Goal: Information Seeking & Learning: Learn about a topic

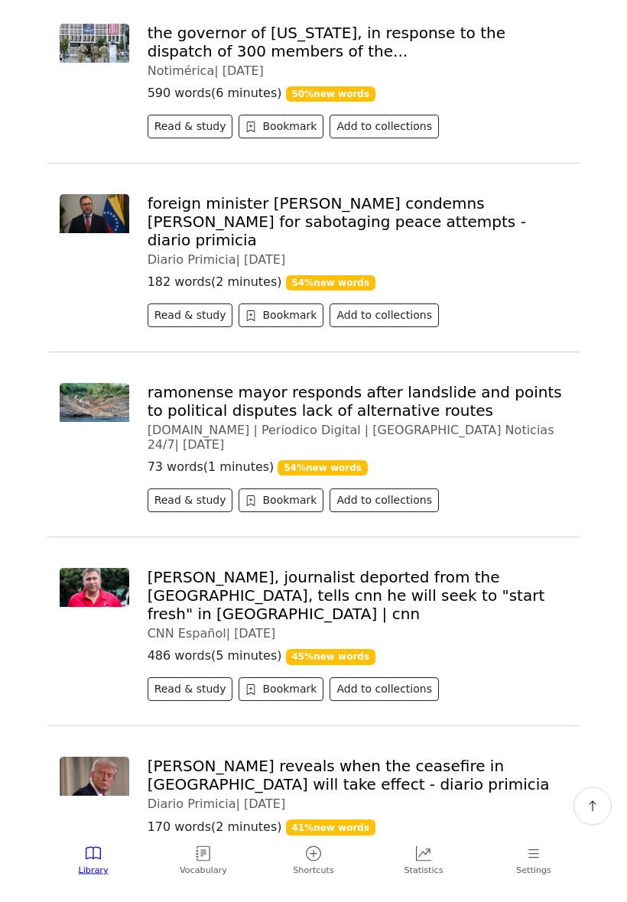
scroll to position [1892, 0]
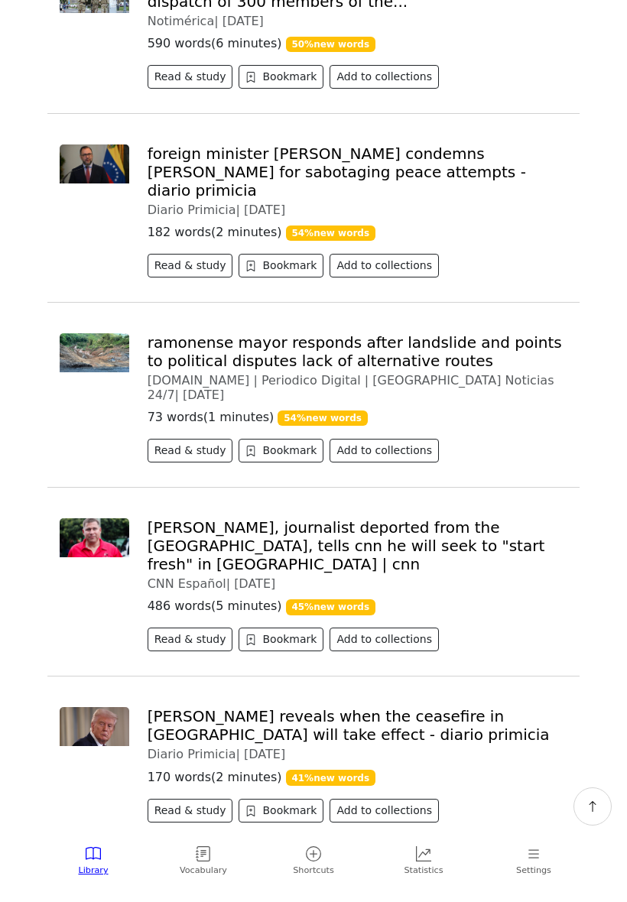
click at [518, 747] on div "Diario Primicia | [DATE]" at bounding box center [358, 754] width 420 height 15
click at [203, 799] on button "Read & study" at bounding box center [191, 811] width 86 height 24
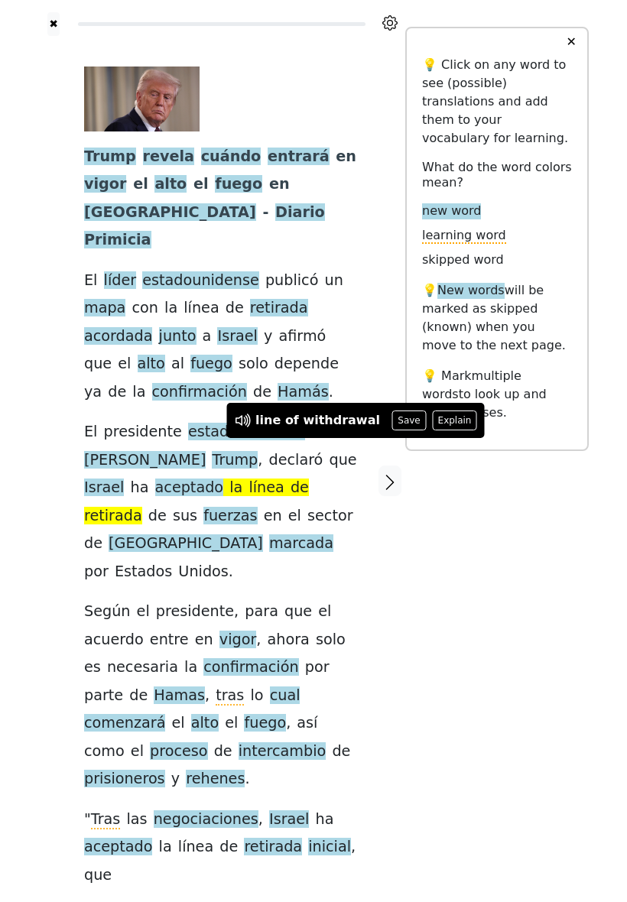
click at [514, 676] on div "✖ [PERSON_NAME] cuándo entrará en vigor el alto el fuego en [GEOGRAPHIC_DATA] -…" at bounding box center [313, 490] width 551 height 981
click at [531, 683] on div "✖ [PERSON_NAME] cuándo entrará en vigor el alto el fuego en [GEOGRAPHIC_DATA] -…" at bounding box center [313, 490] width 551 height 981
click at [352, 536] on div "[PERSON_NAME] cuándo entrará en vigor el alto el fuego en [GEOGRAPHIC_DATA] - D…" at bounding box center [221, 478] width 275 height 823
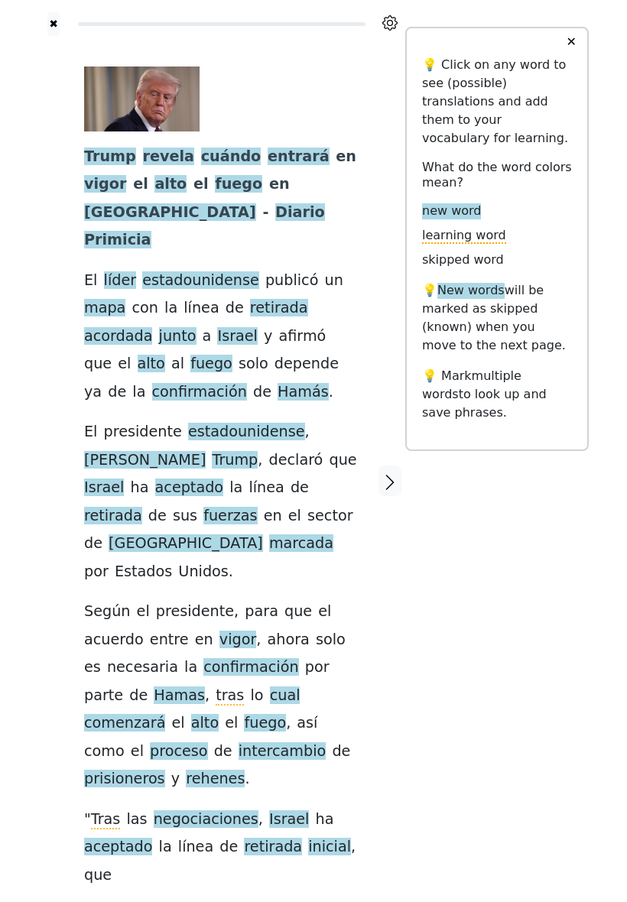
click at [396, 694] on div at bounding box center [390, 481] width 31 height 890
click at [317, 714] on span "así" at bounding box center [307, 723] width 21 height 19
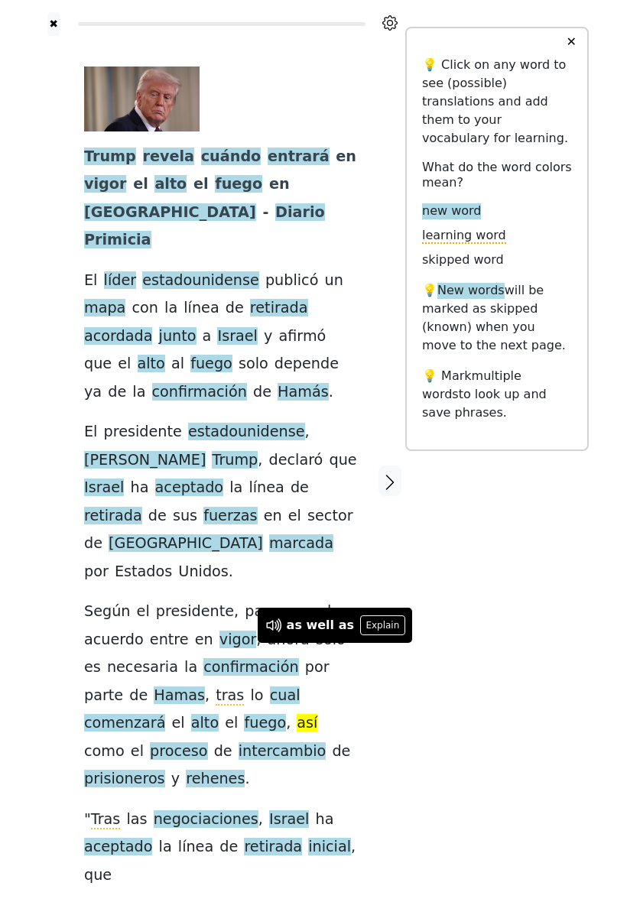
click at [364, 683] on div "[PERSON_NAME] cuándo entrará en vigor el alto el fuego en [GEOGRAPHIC_DATA] - D…" at bounding box center [222, 481] width 306 height 890
click at [342, 624] on button "Save" at bounding box center [349, 626] width 34 height 20
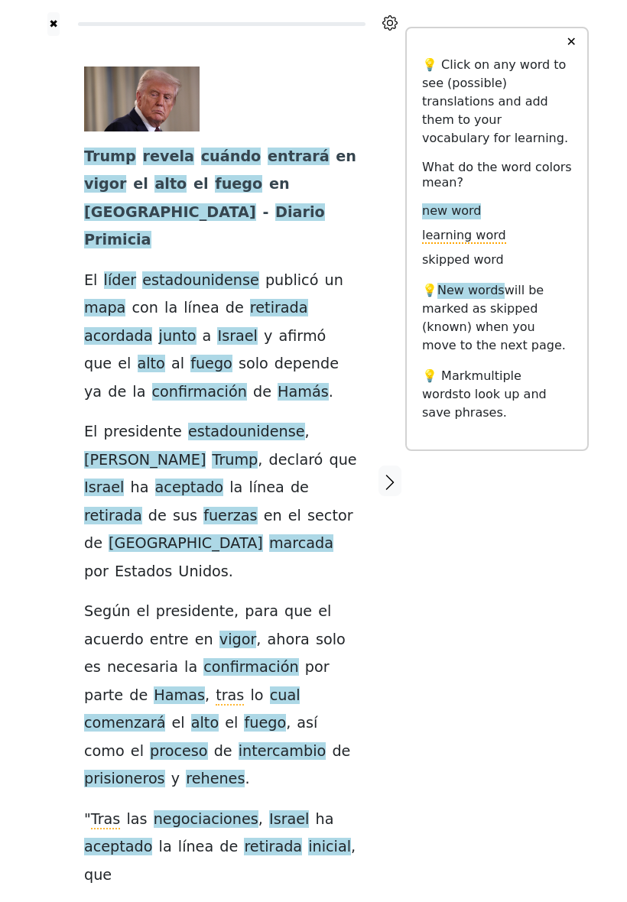
click at [395, 473] on icon "button" at bounding box center [390, 482] width 18 height 18
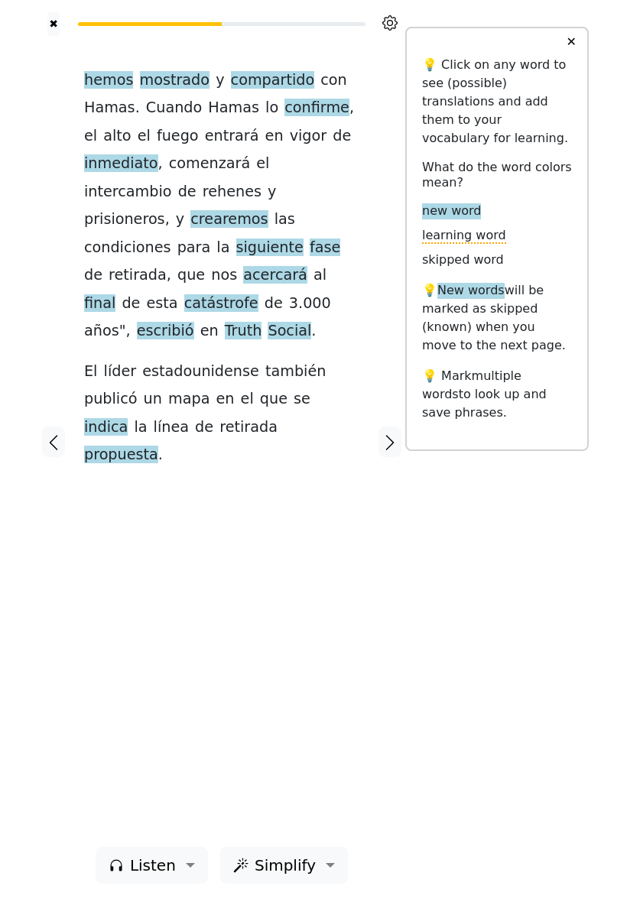
click at [391, 447] on icon "button" at bounding box center [390, 443] width 18 height 18
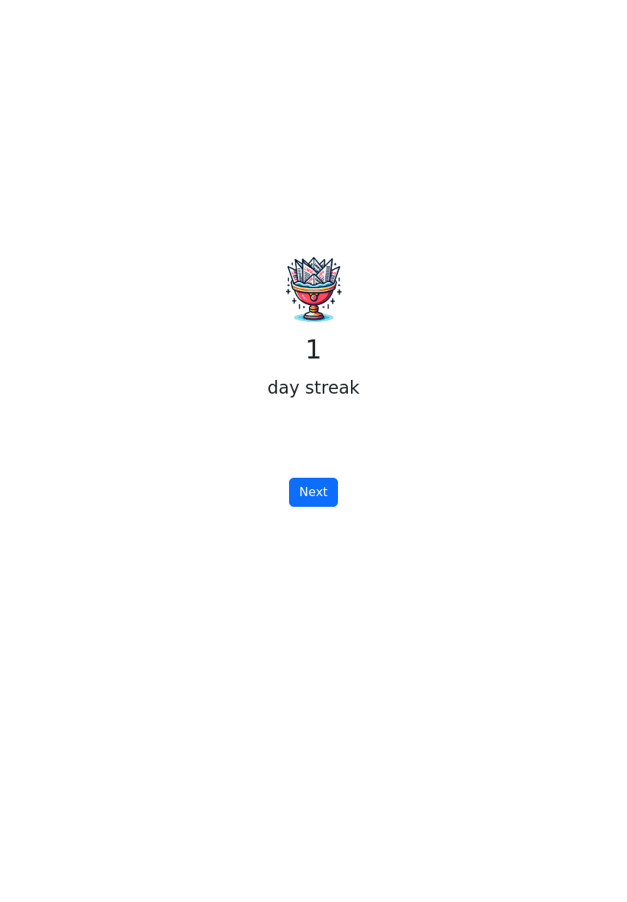
click at [316, 507] on button "Next" at bounding box center [313, 492] width 48 height 29
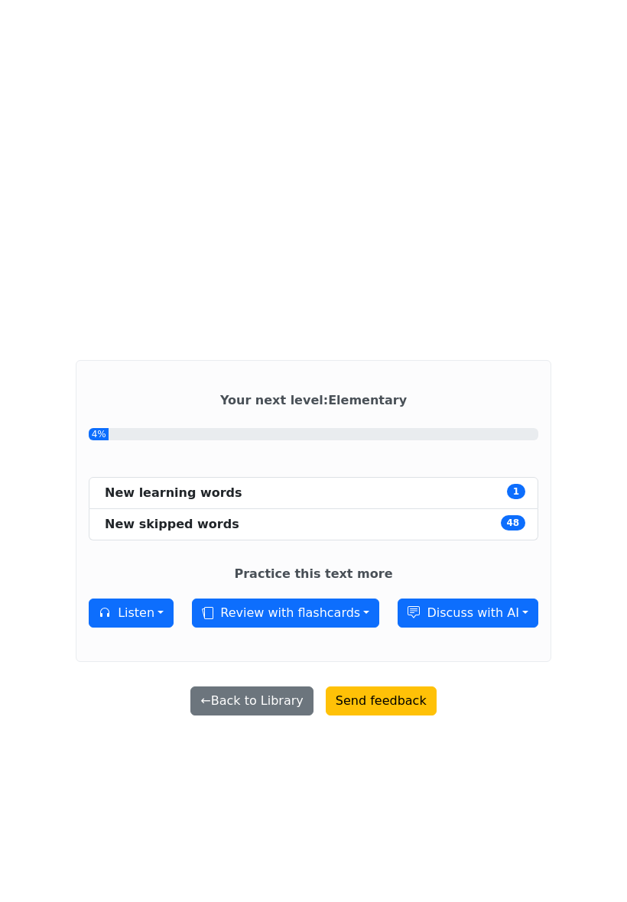
click at [268, 713] on button "← Back to Library" at bounding box center [251, 701] width 122 height 29
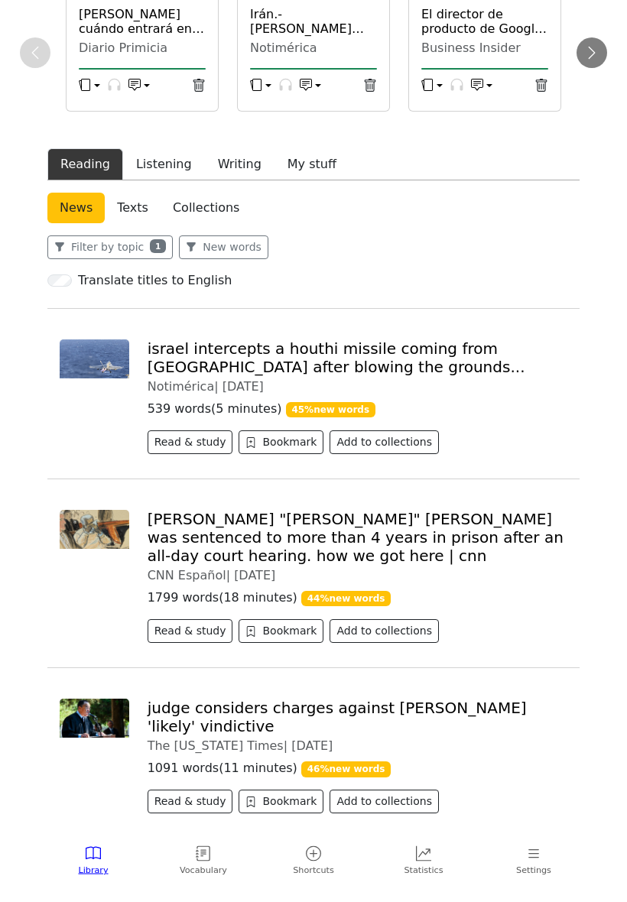
scroll to position [106, 0]
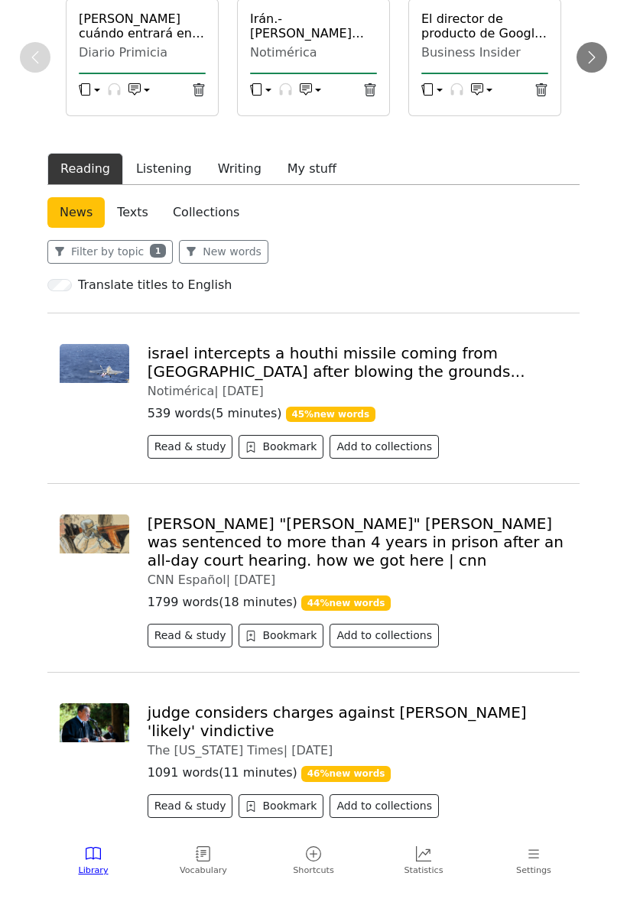
click at [138, 264] on button "Filter by topic 1" at bounding box center [109, 252] width 125 height 24
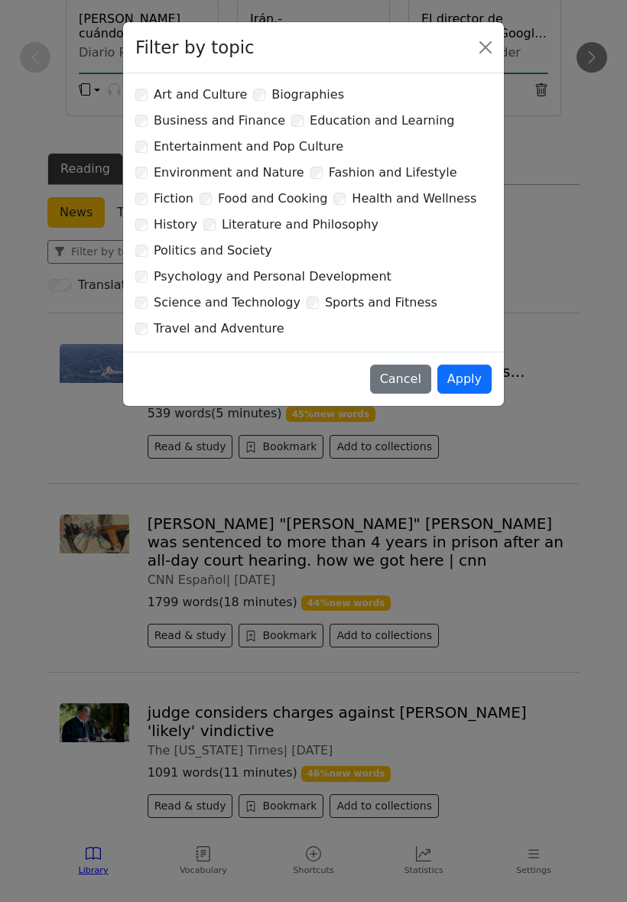
click at [460, 365] on button "Apply" at bounding box center [464, 379] width 54 height 29
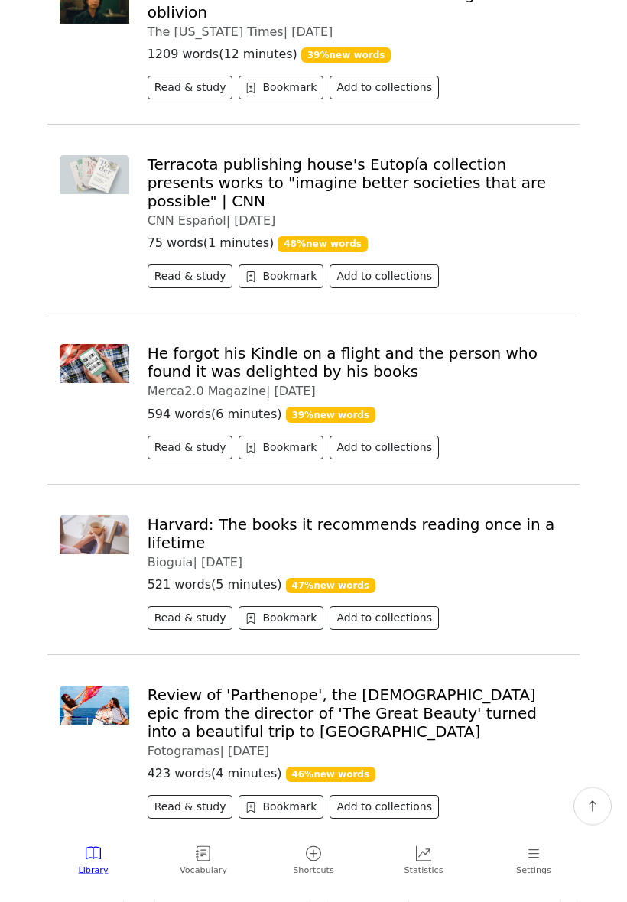
scroll to position [654, 0]
click at [431, 344] on link "Olvidó su Kindle en un vuelo y quien lo halló quedó encantado por sus libros" at bounding box center [344, 362] width 393 height 37
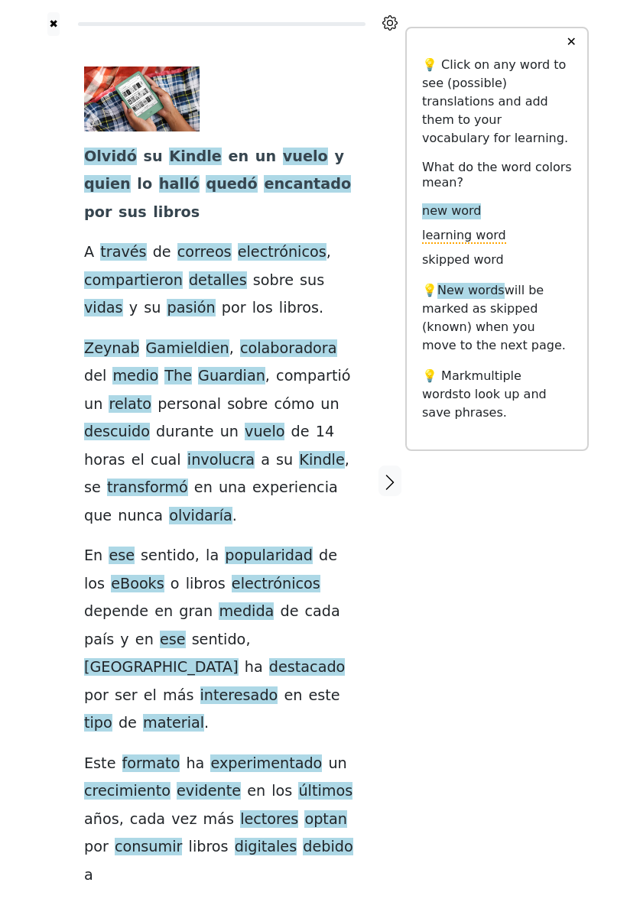
click at [159, 194] on span "halló" at bounding box center [179, 184] width 41 height 19
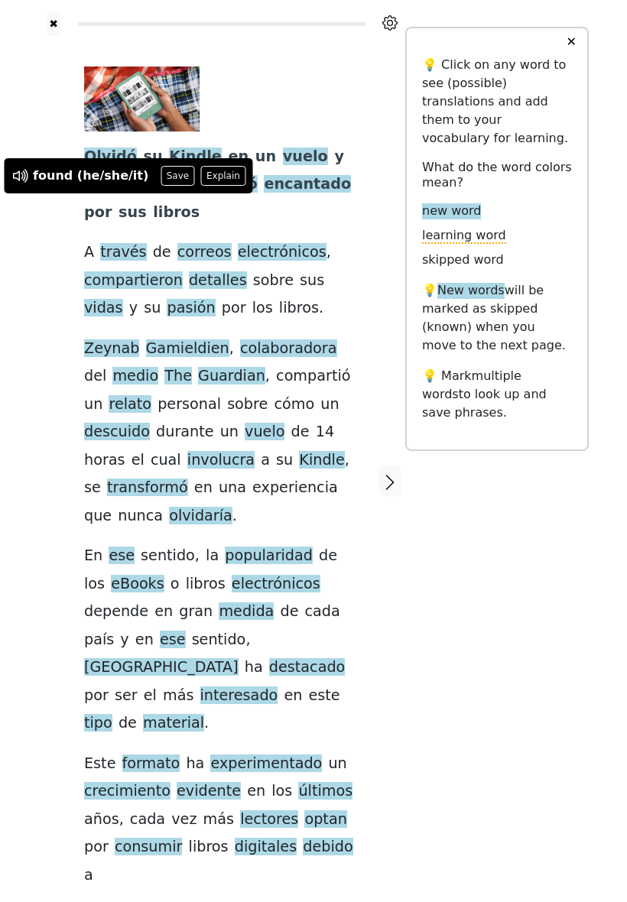
click at [164, 171] on button "Save" at bounding box center [178, 176] width 34 height 20
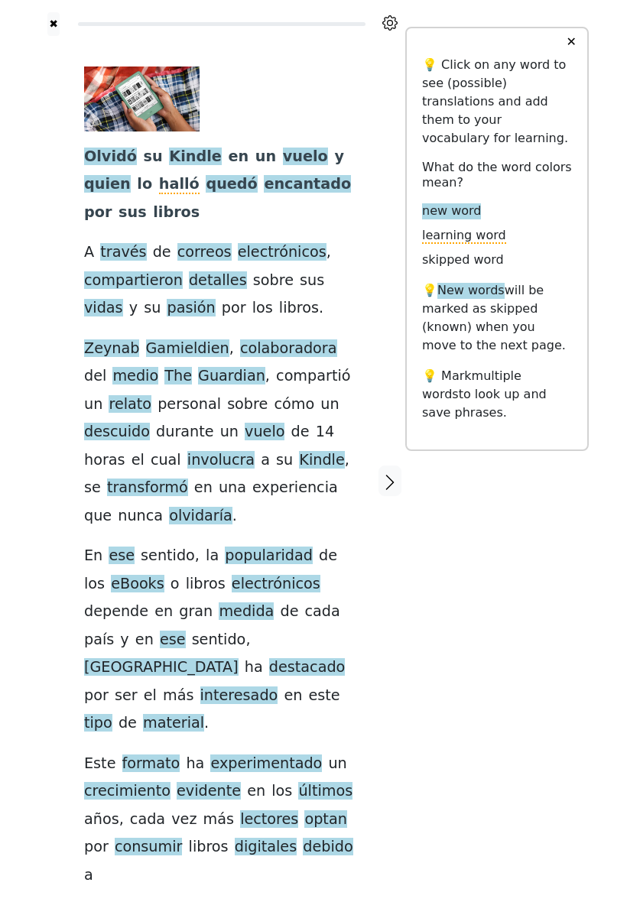
click at [150, 423] on span "descuido" at bounding box center [117, 432] width 66 height 19
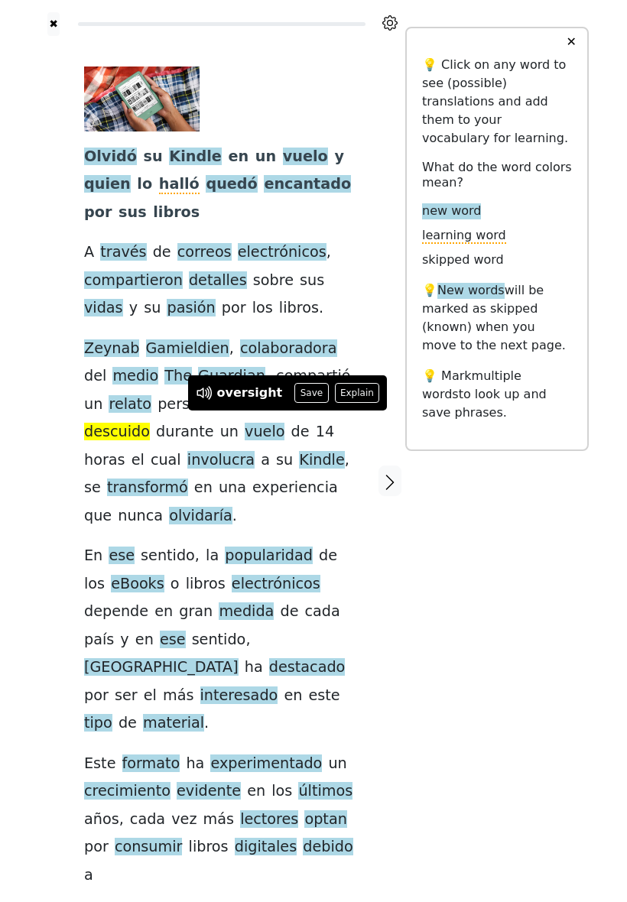
click at [300, 394] on button "Save" at bounding box center [311, 393] width 34 height 20
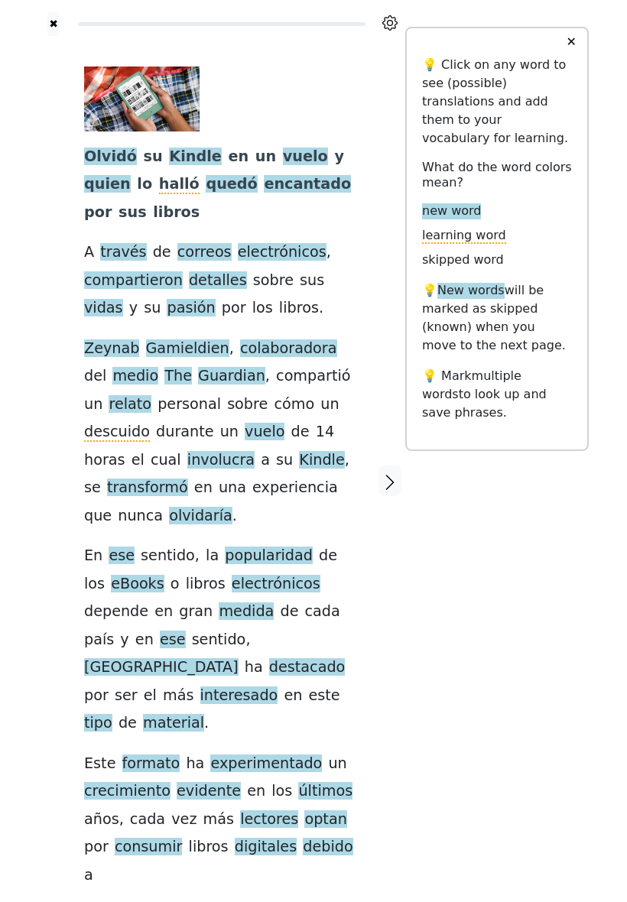
click at [279, 318] on span "libros" at bounding box center [299, 308] width 40 height 19
click at [281, 325] on div "Olvidó su Kindle en un vuelo y quien lo halló quedó encantado por sus libros A …" at bounding box center [221, 478] width 275 height 823
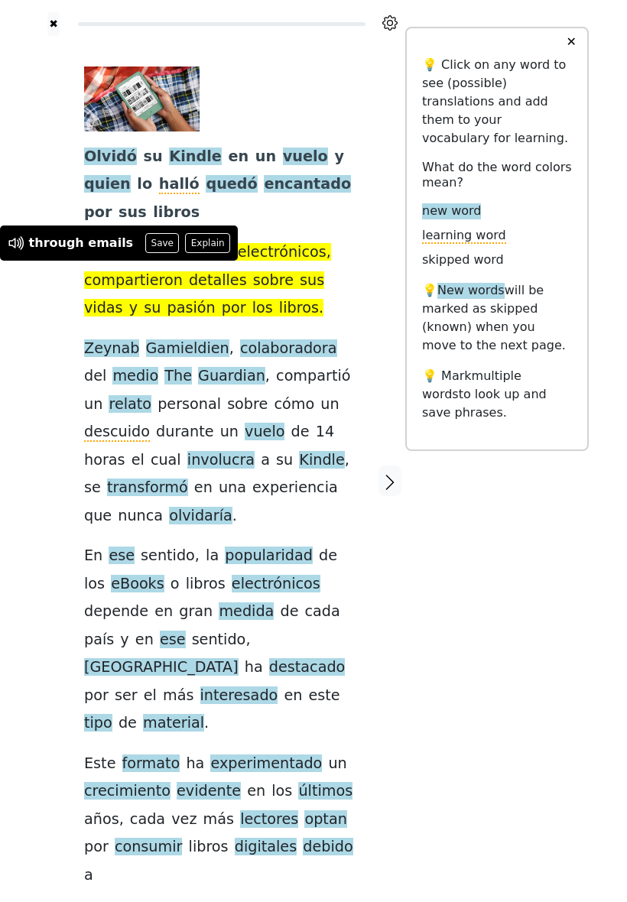
click at [300, 291] on span "sus" at bounding box center [312, 280] width 24 height 19
